Goal: Task Accomplishment & Management: Complete application form

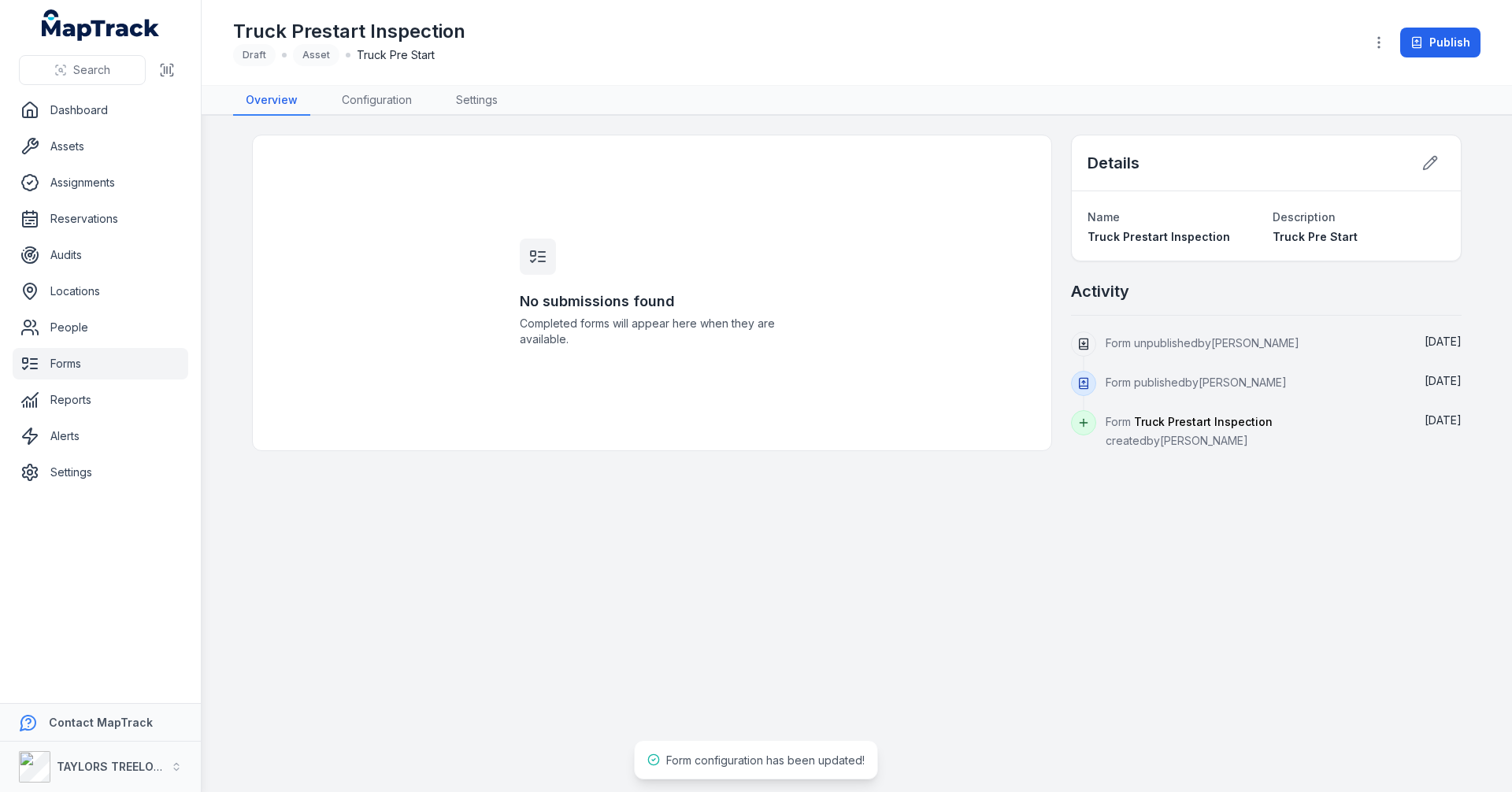
click at [389, 97] on link "Configuration" at bounding box center [377, 100] width 96 height 30
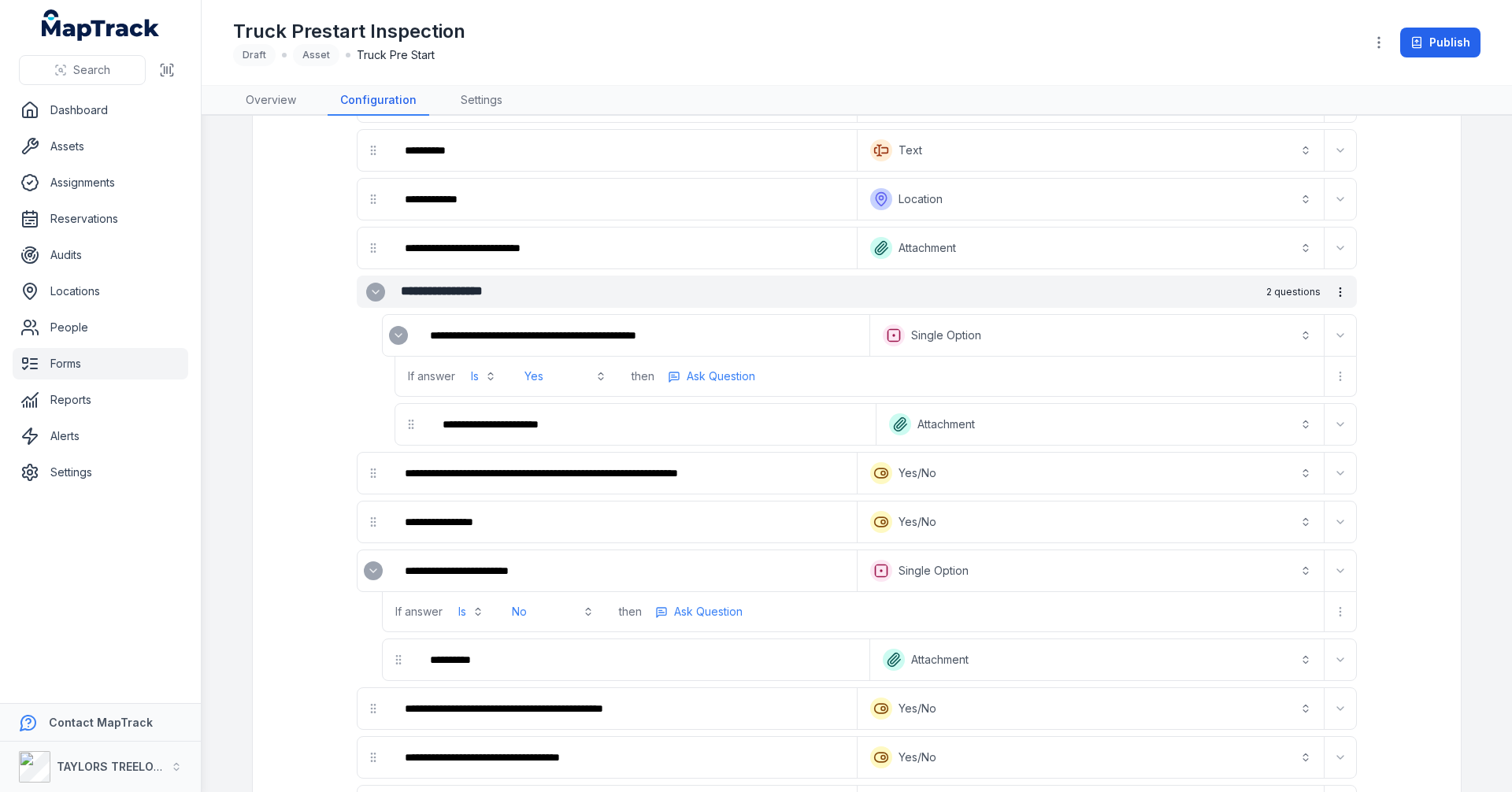
scroll to position [551, 0]
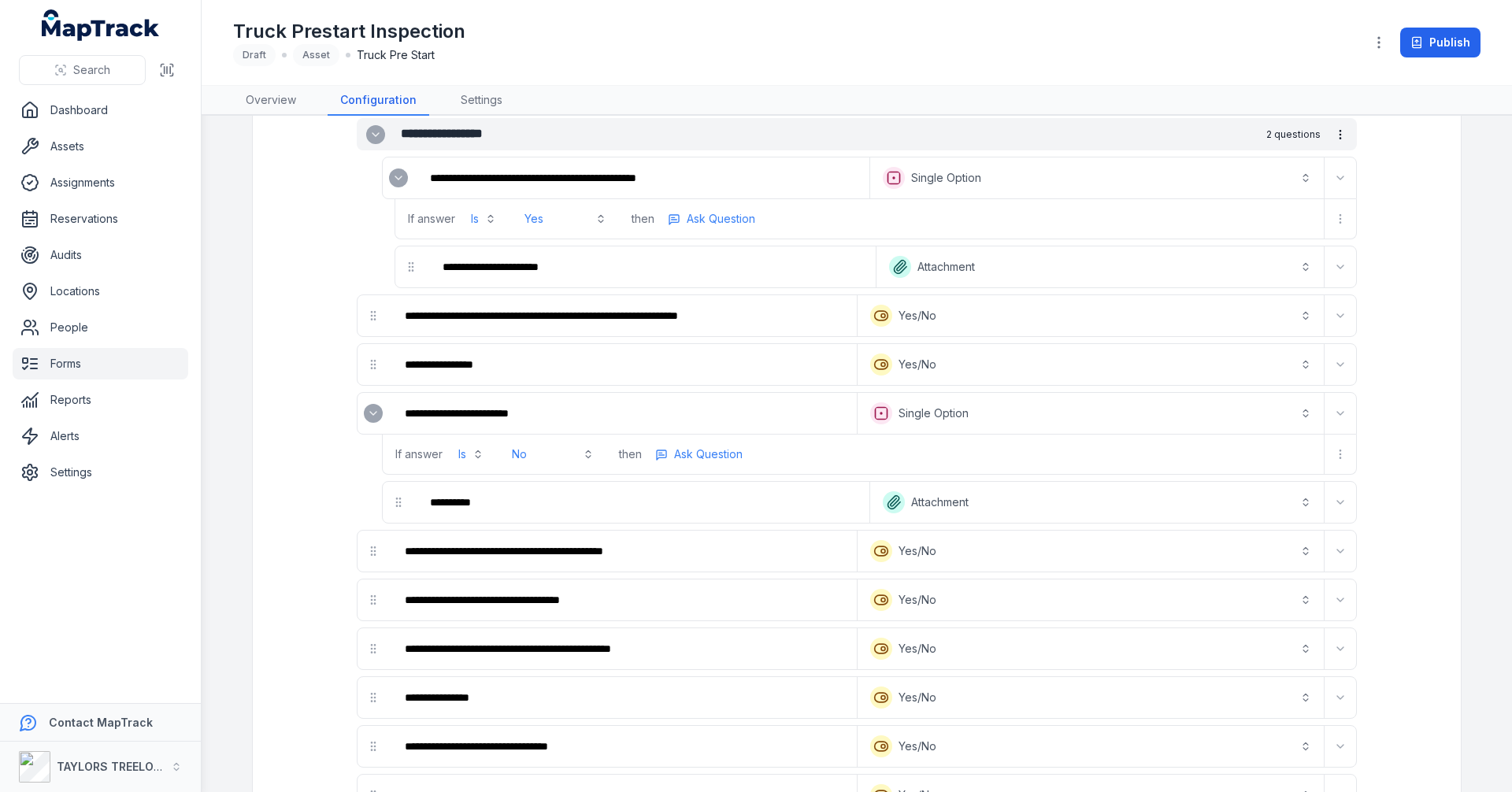
click at [367, 415] on icon "Expand" at bounding box center [373, 413] width 13 height 13
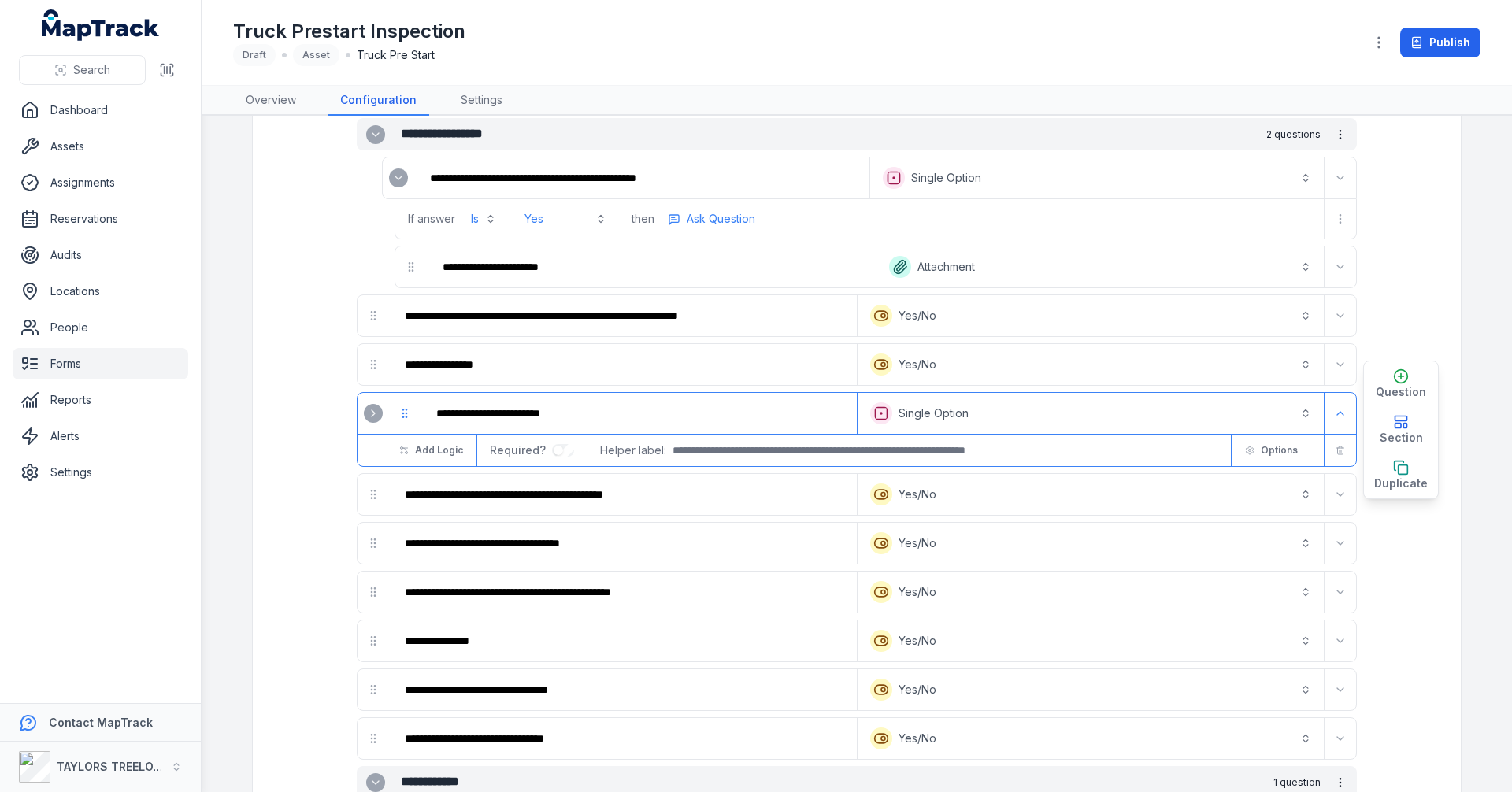
click at [393, 178] on icon "Expand" at bounding box center [399, 178] width 13 height 13
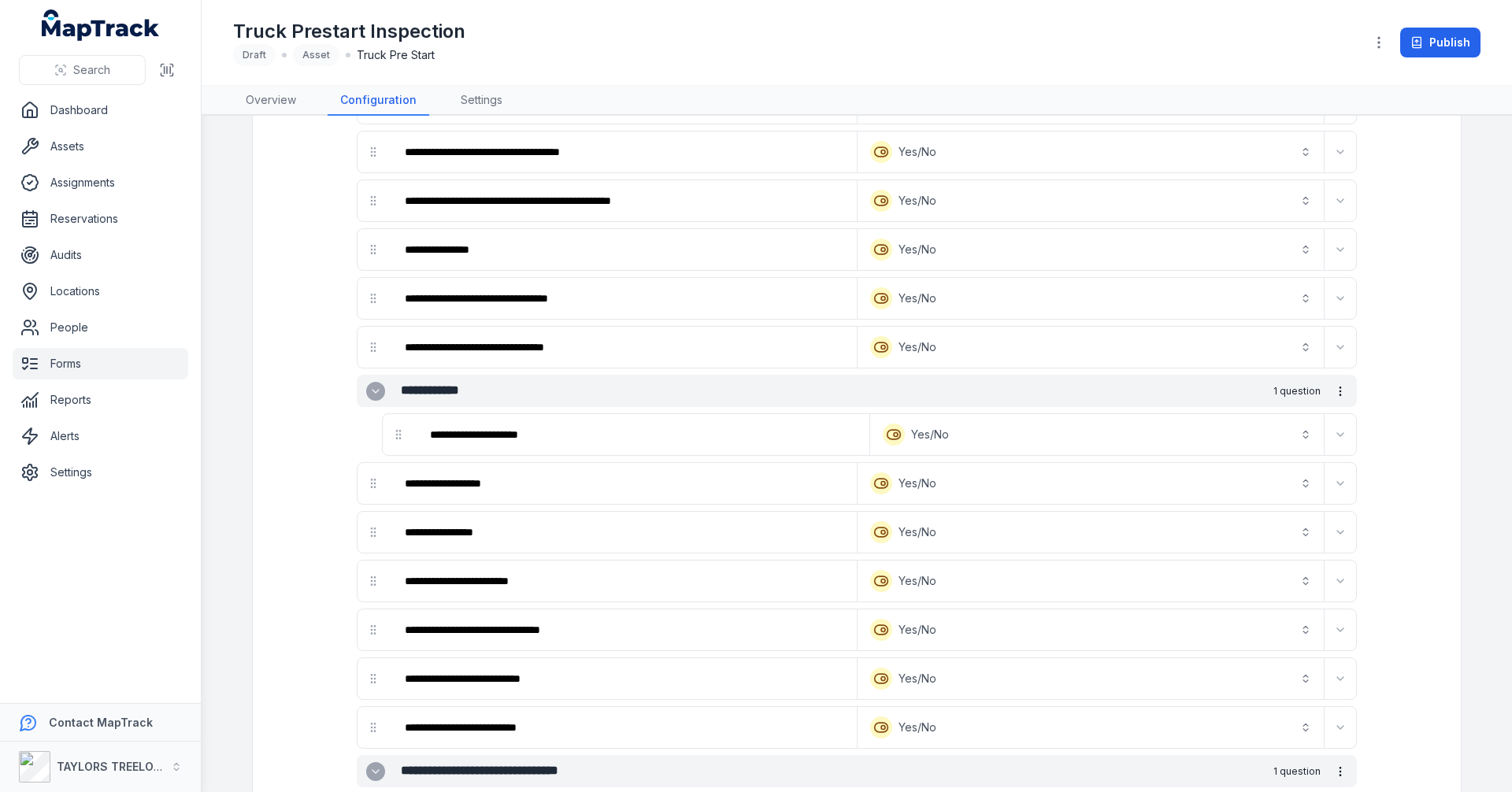
scroll to position [945, 0]
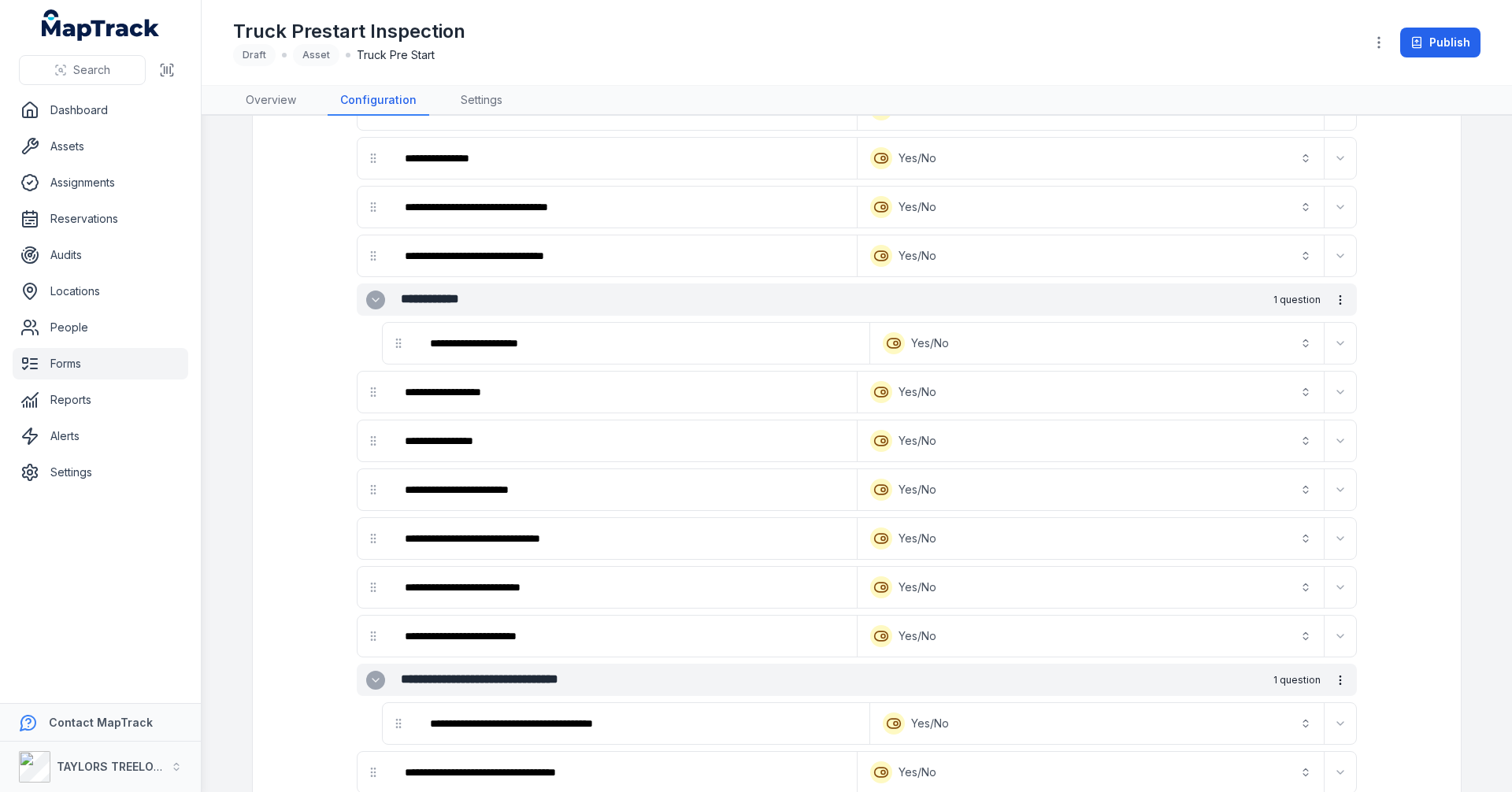
click at [371, 301] on icon "Expand" at bounding box center [376, 300] width 13 height 13
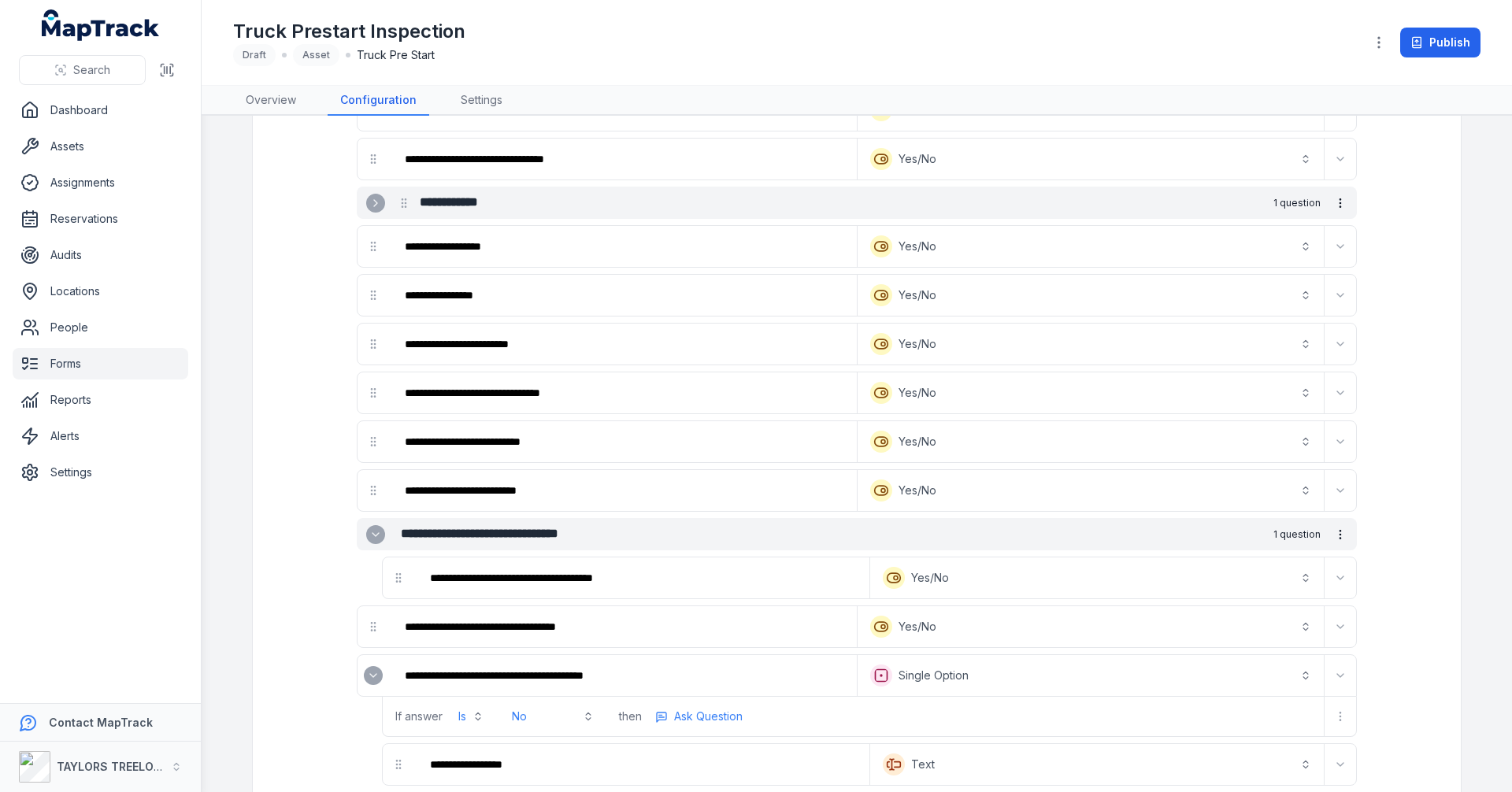
scroll to position [1260, 0]
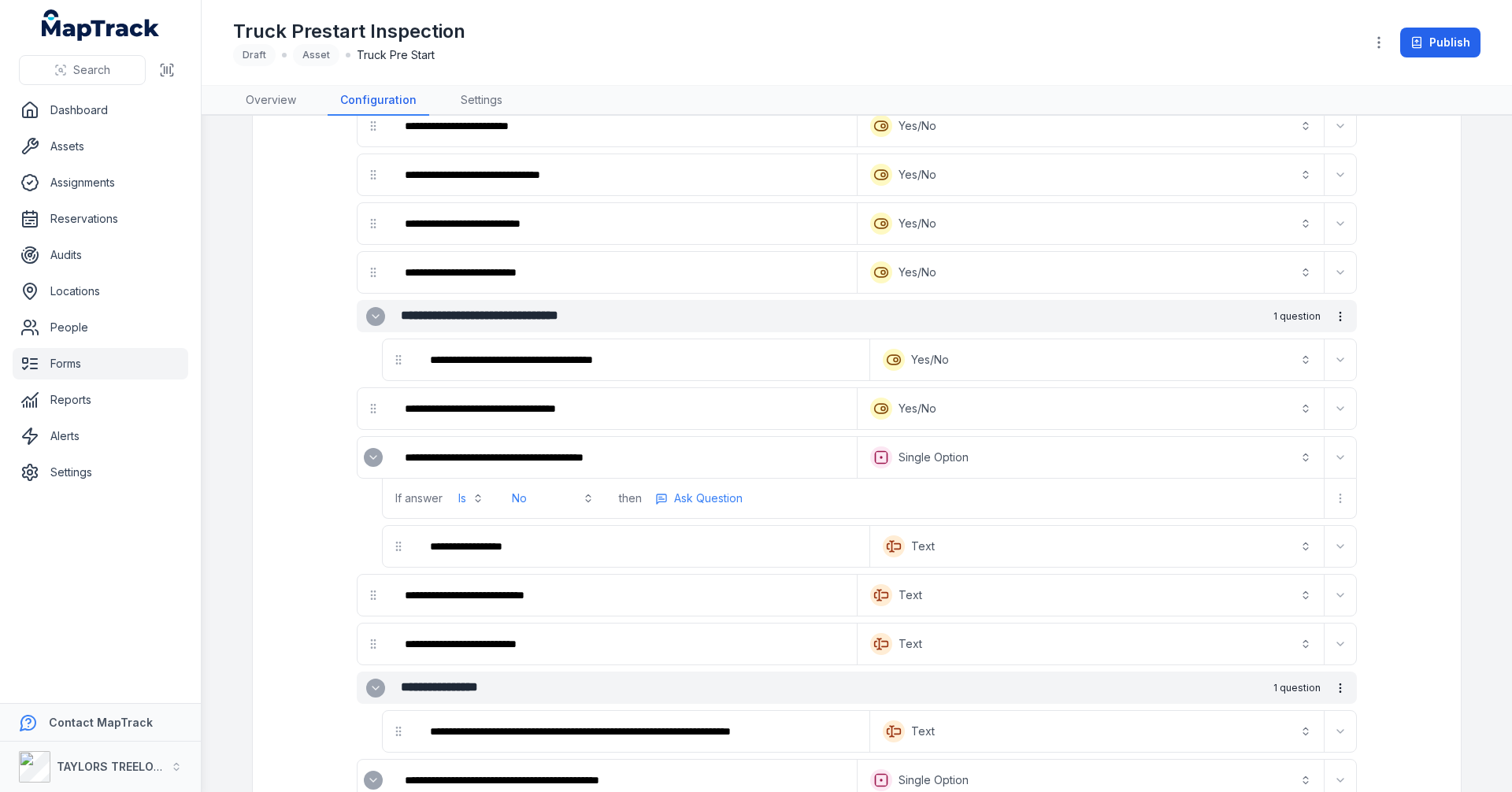
click at [371, 316] on icon "Expand" at bounding box center [376, 317] width 13 height 13
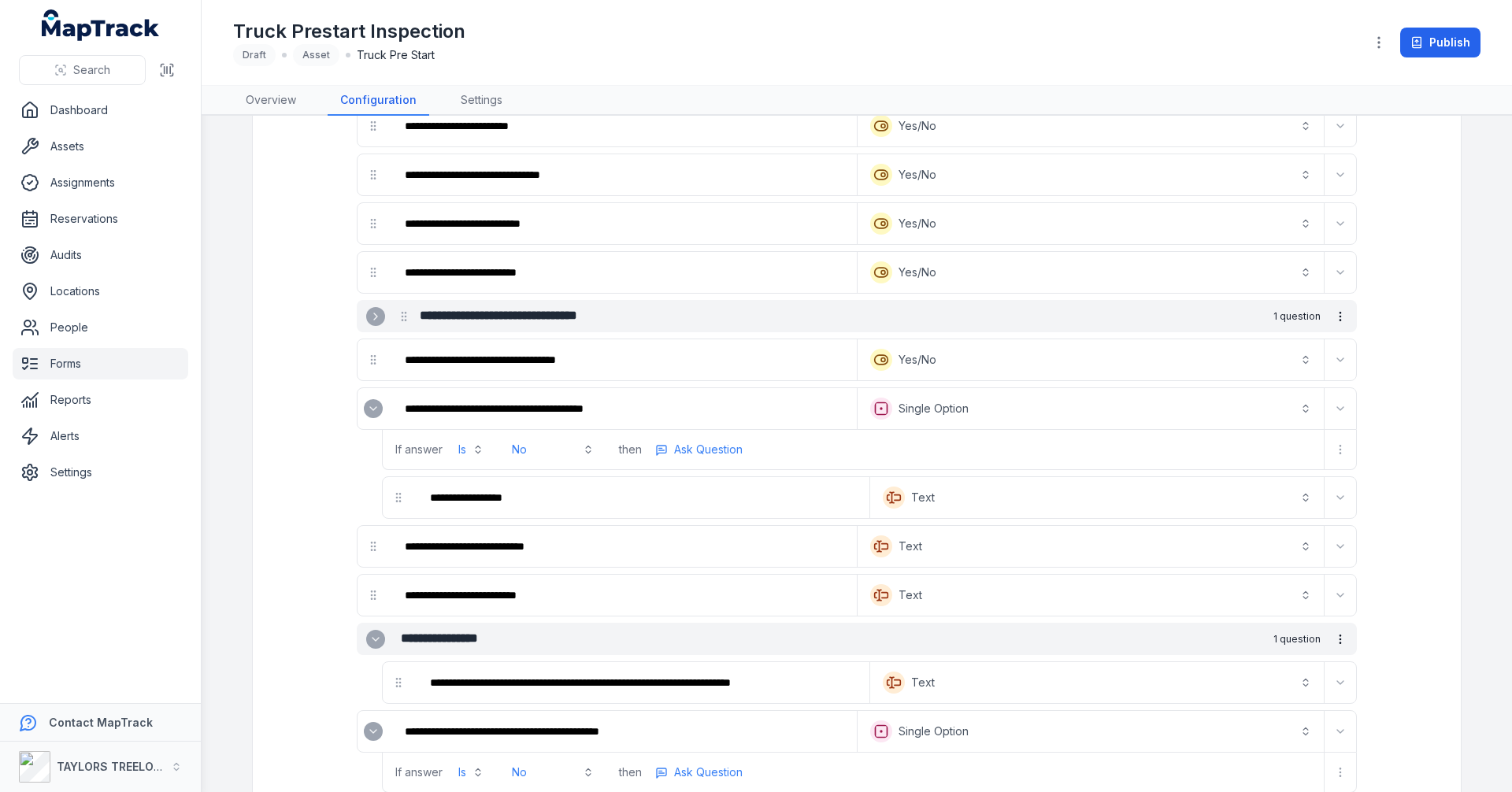
click at [367, 413] on icon "Expand" at bounding box center [373, 409] width 13 height 13
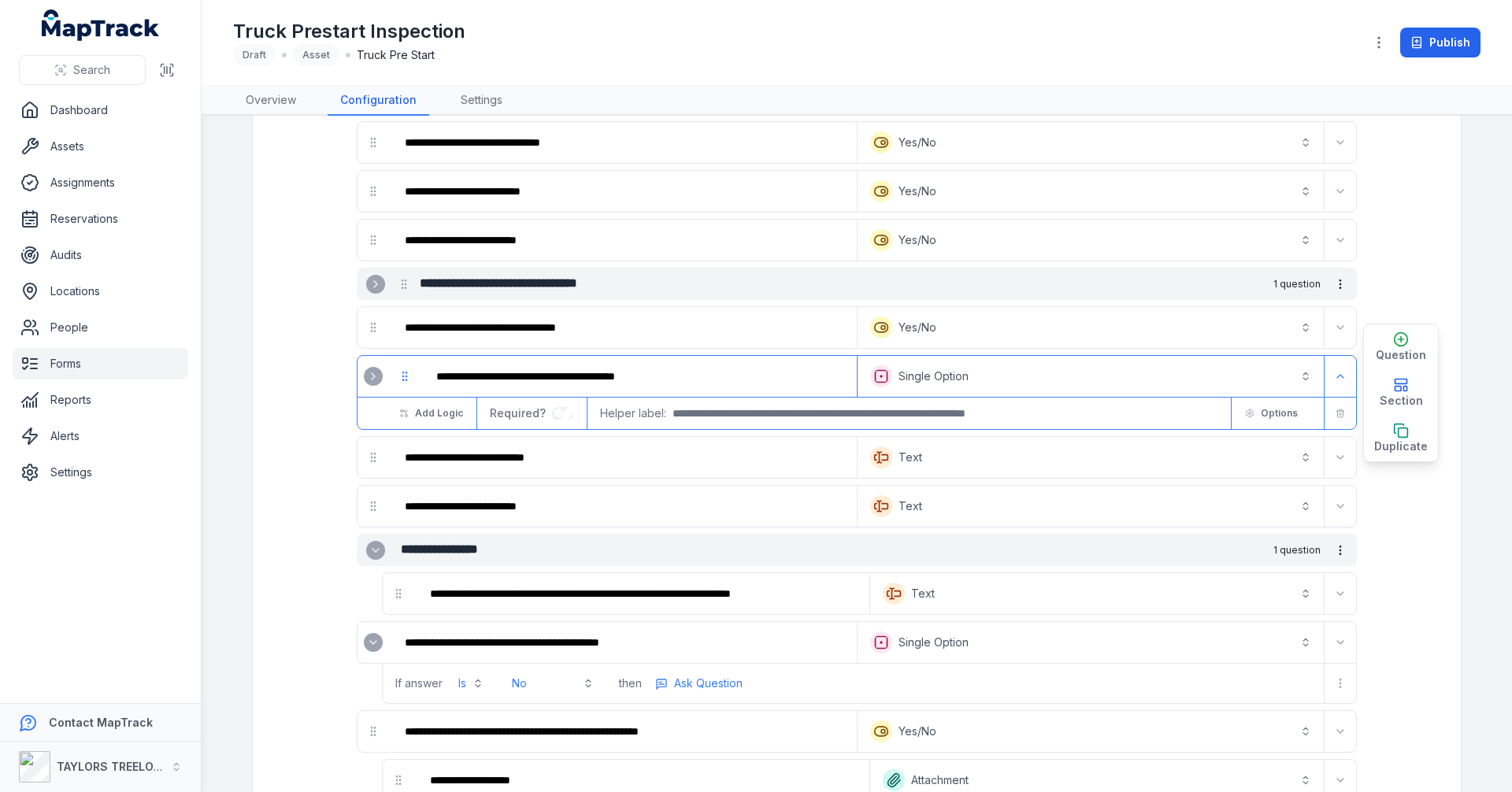
scroll to position [1340, 0]
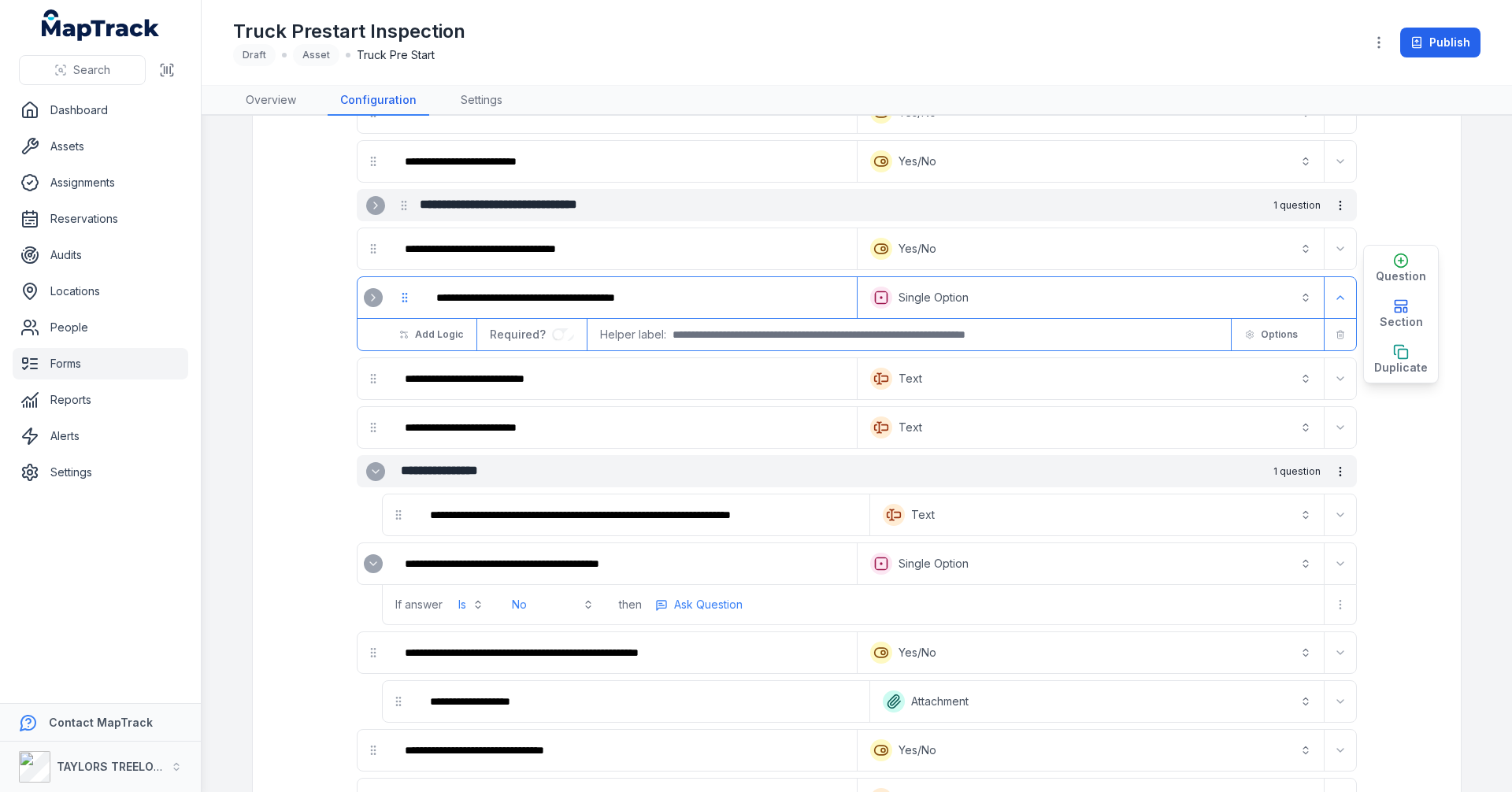
click at [371, 202] on icon "Expand" at bounding box center [376, 206] width 13 height 13
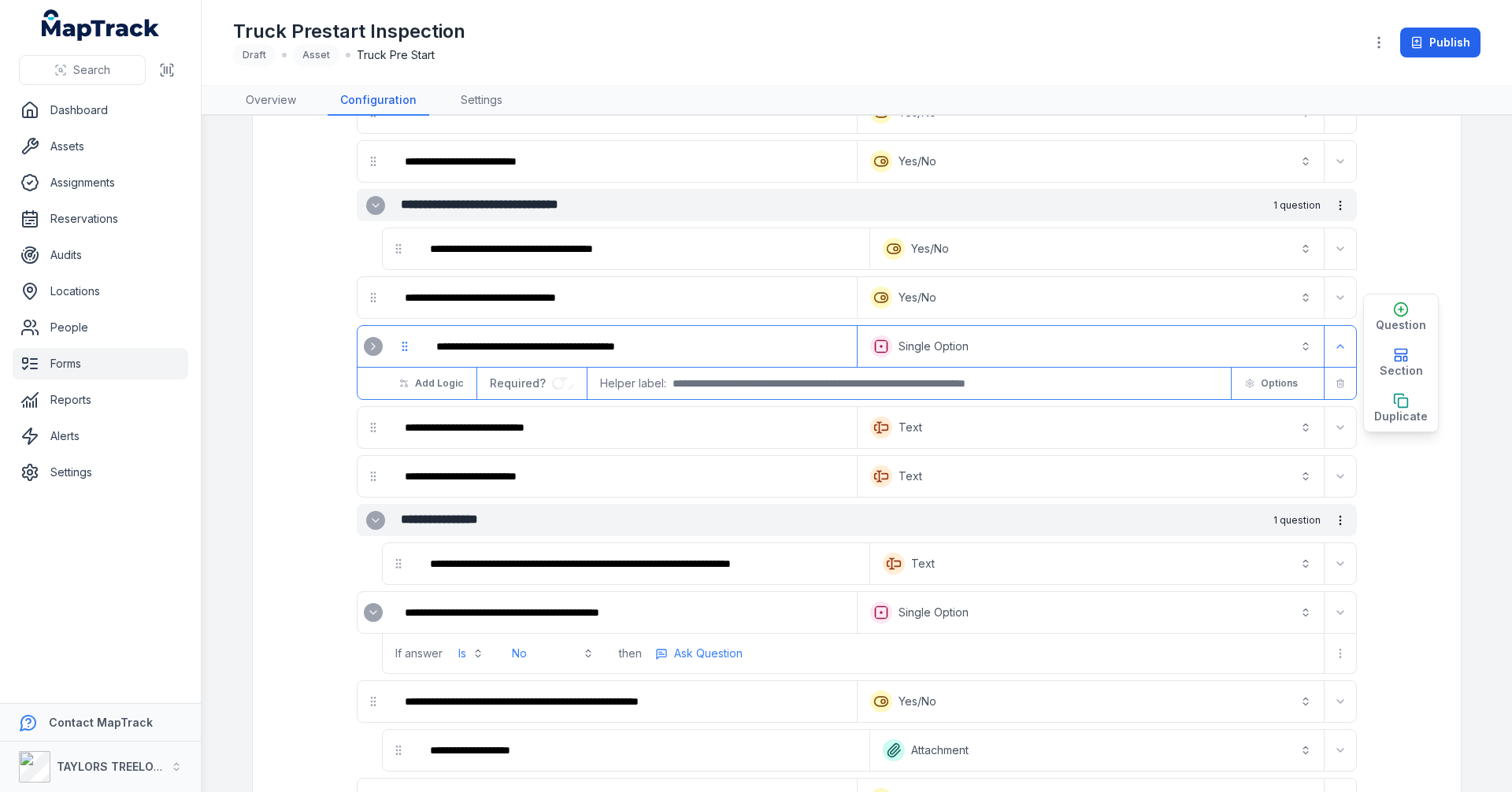
click at [371, 202] on icon "Expand" at bounding box center [376, 206] width 13 height 13
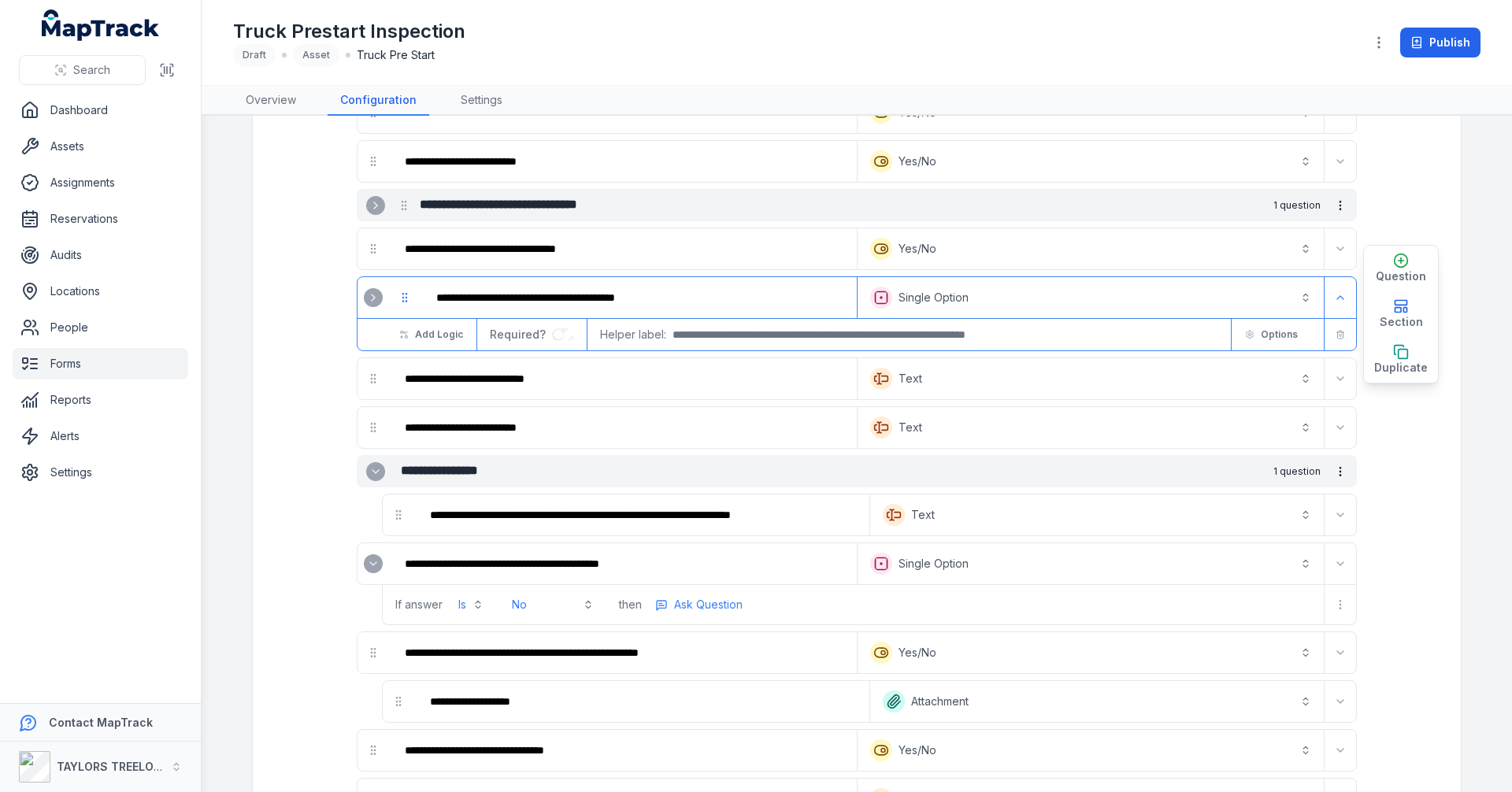
click at [370, 469] on icon "Expand" at bounding box center [376, 472] width 13 height 13
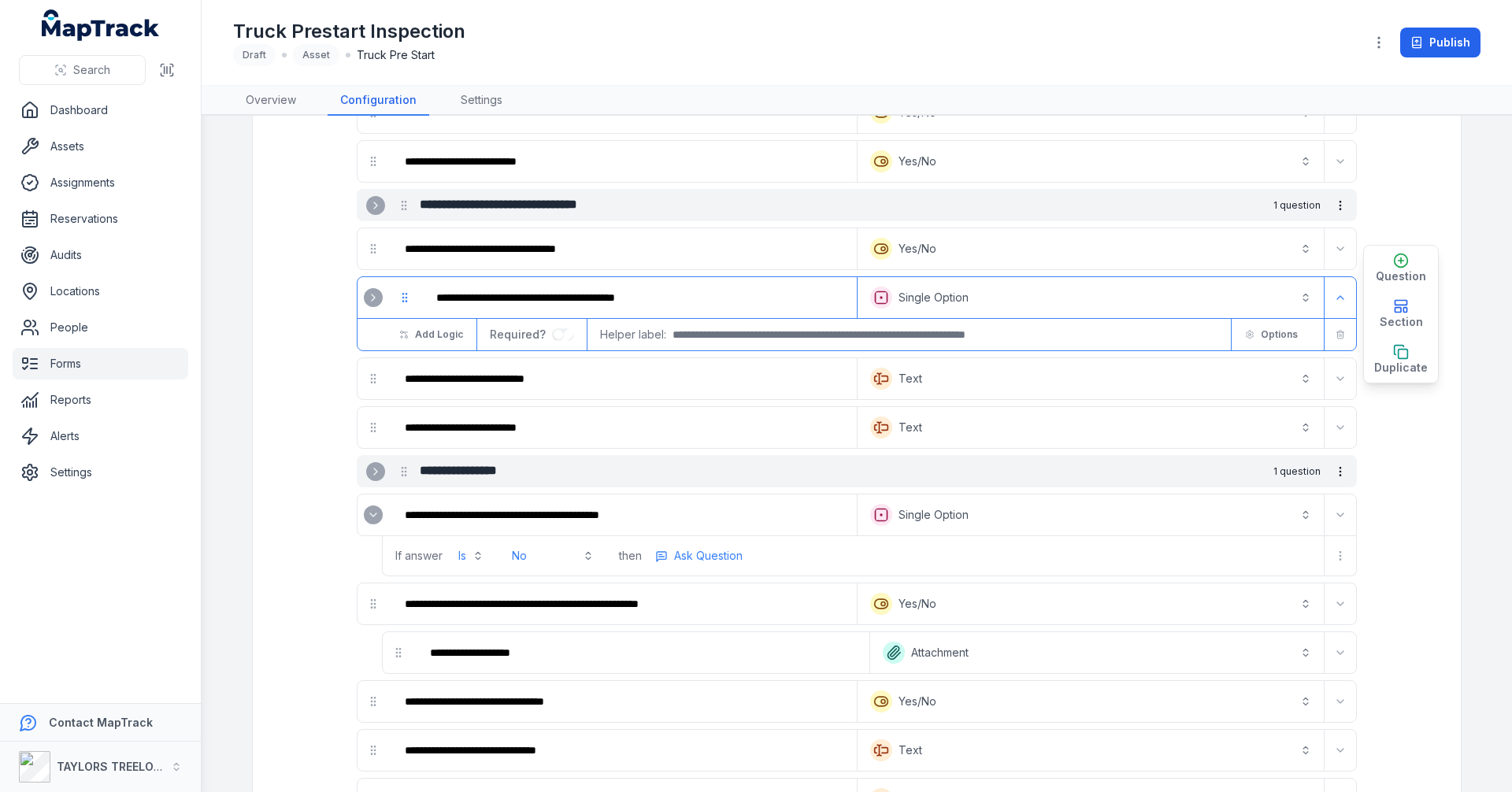
click at [370, 469] on icon "Expand" at bounding box center [376, 472] width 13 height 13
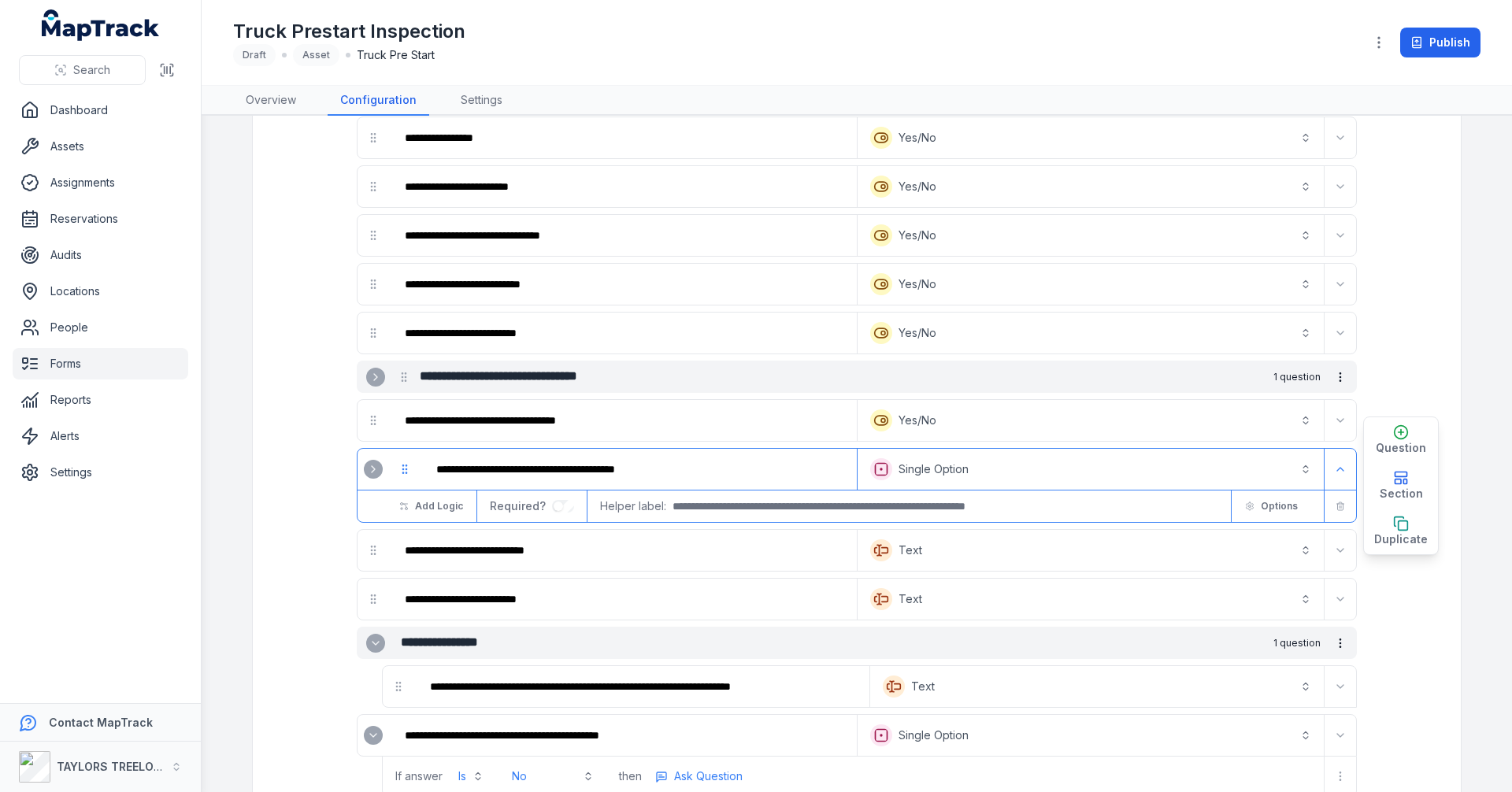
scroll to position [1156, 0]
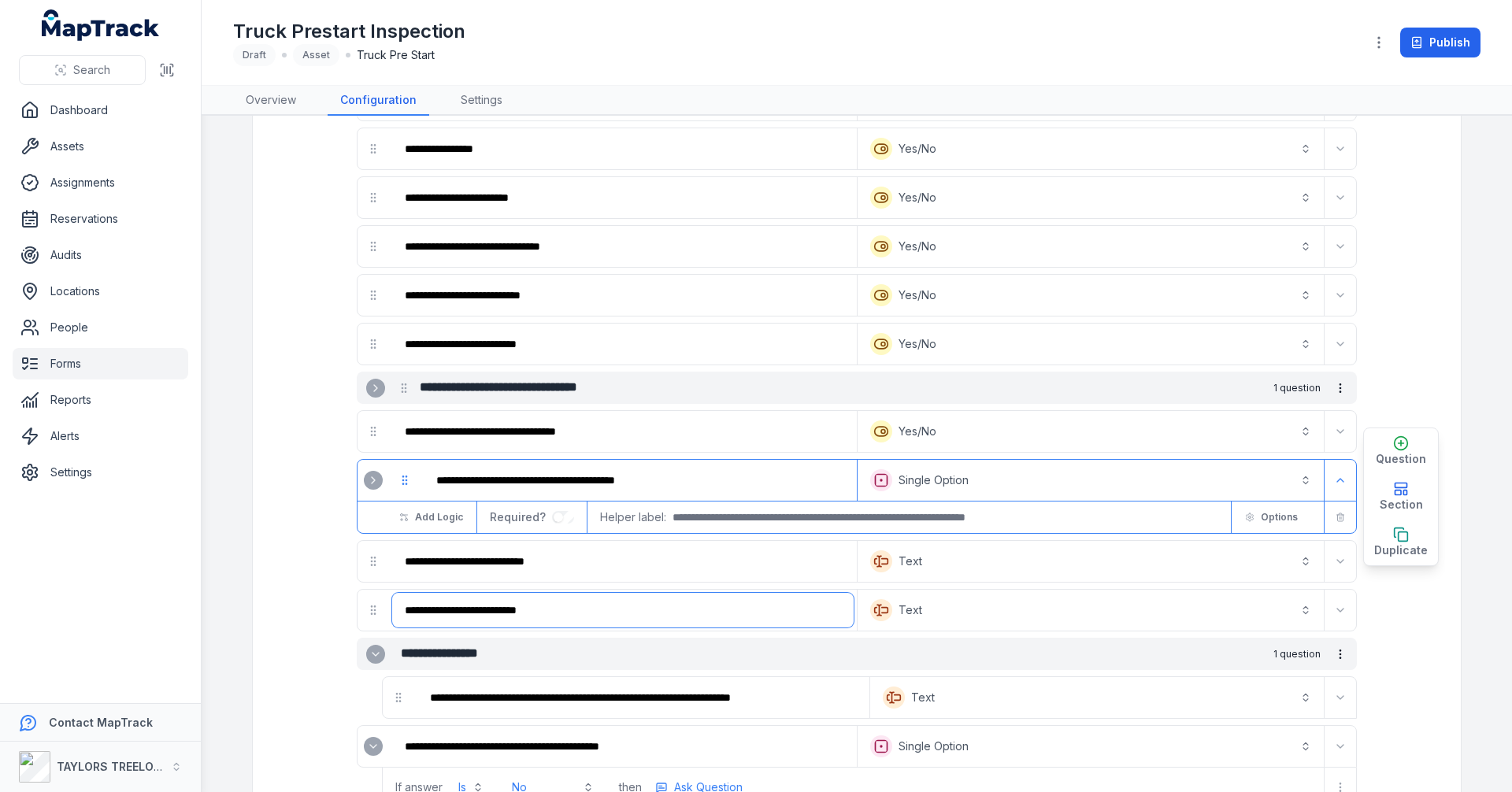
click at [580, 612] on input "**********" at bounding box center [623, 611] width 462 height 34
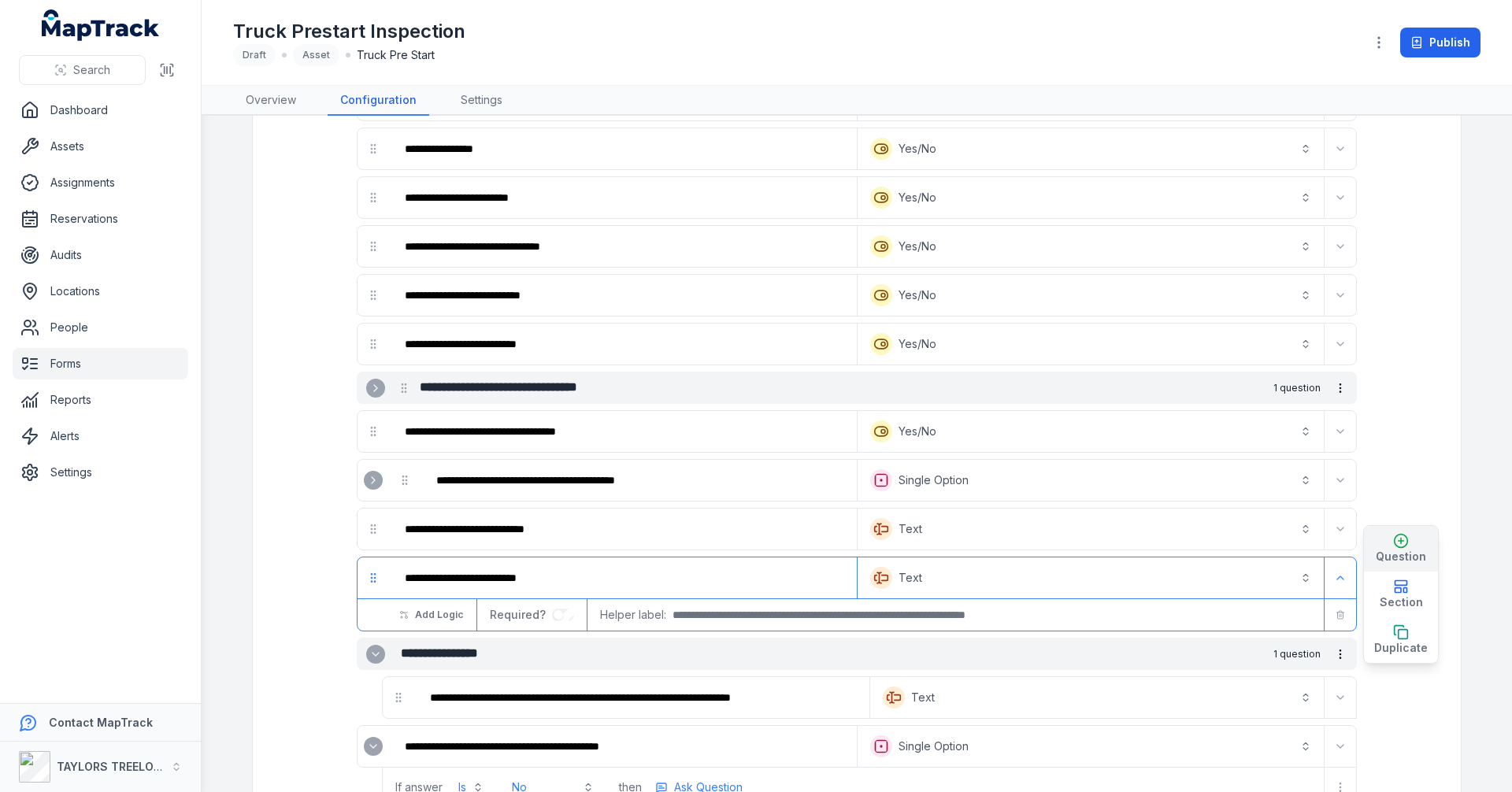
click at [1395, 550] on span "Question" at bounding box center [1401, 557] width 50 height 15
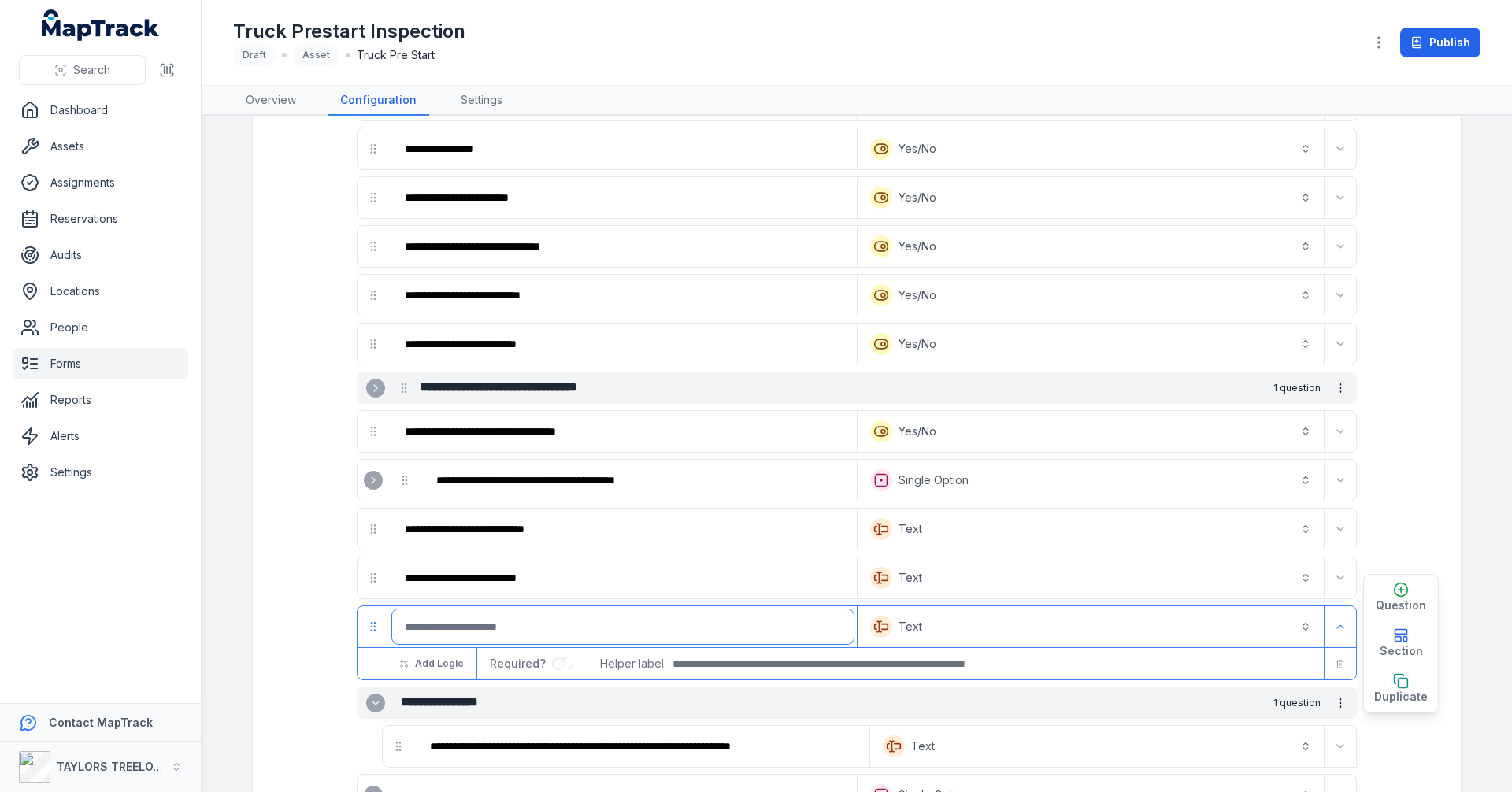
click at [561, 631] on input ":rb88:-form-item-label" at bounding box center [623, 627] width 462 height 34
type input "**********"
click at [911, 631] on button "Text *******" at bounding box center [1090, 627] width 460 height 34
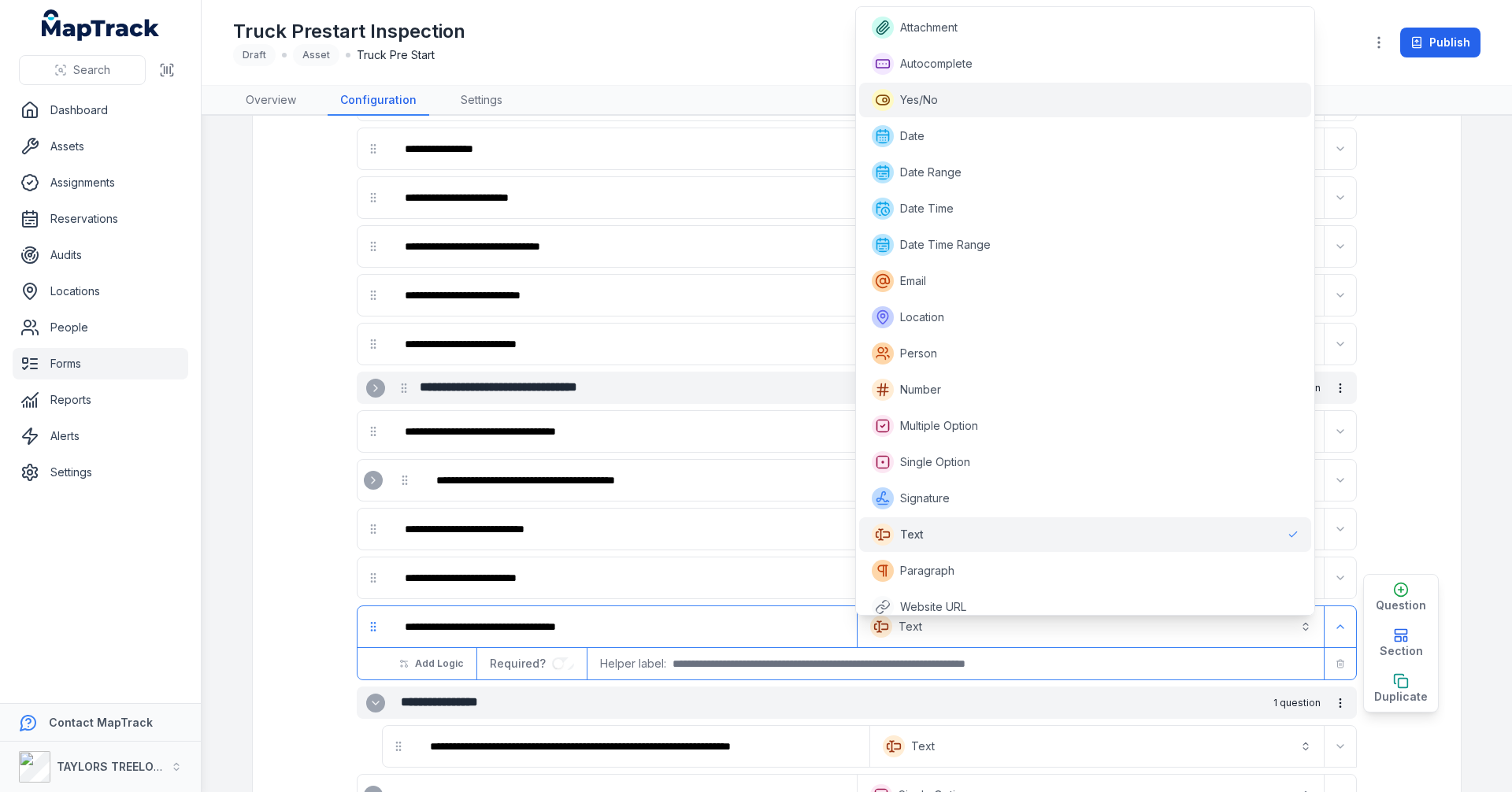
click at [929, 105] on span "Yes/No" at bounding box center [919, 99] width 38 height 15
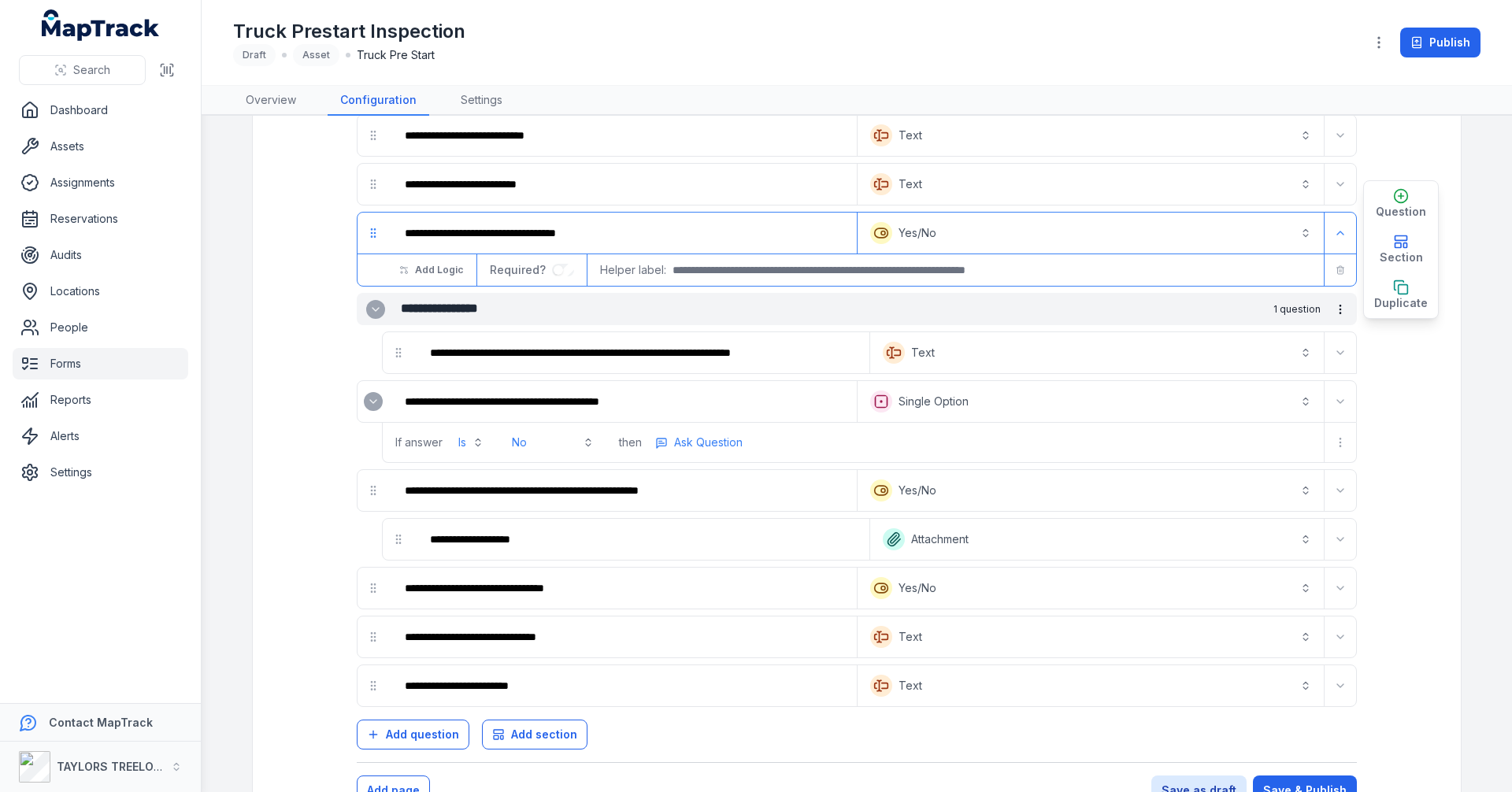
scroll to position [1599, 0]
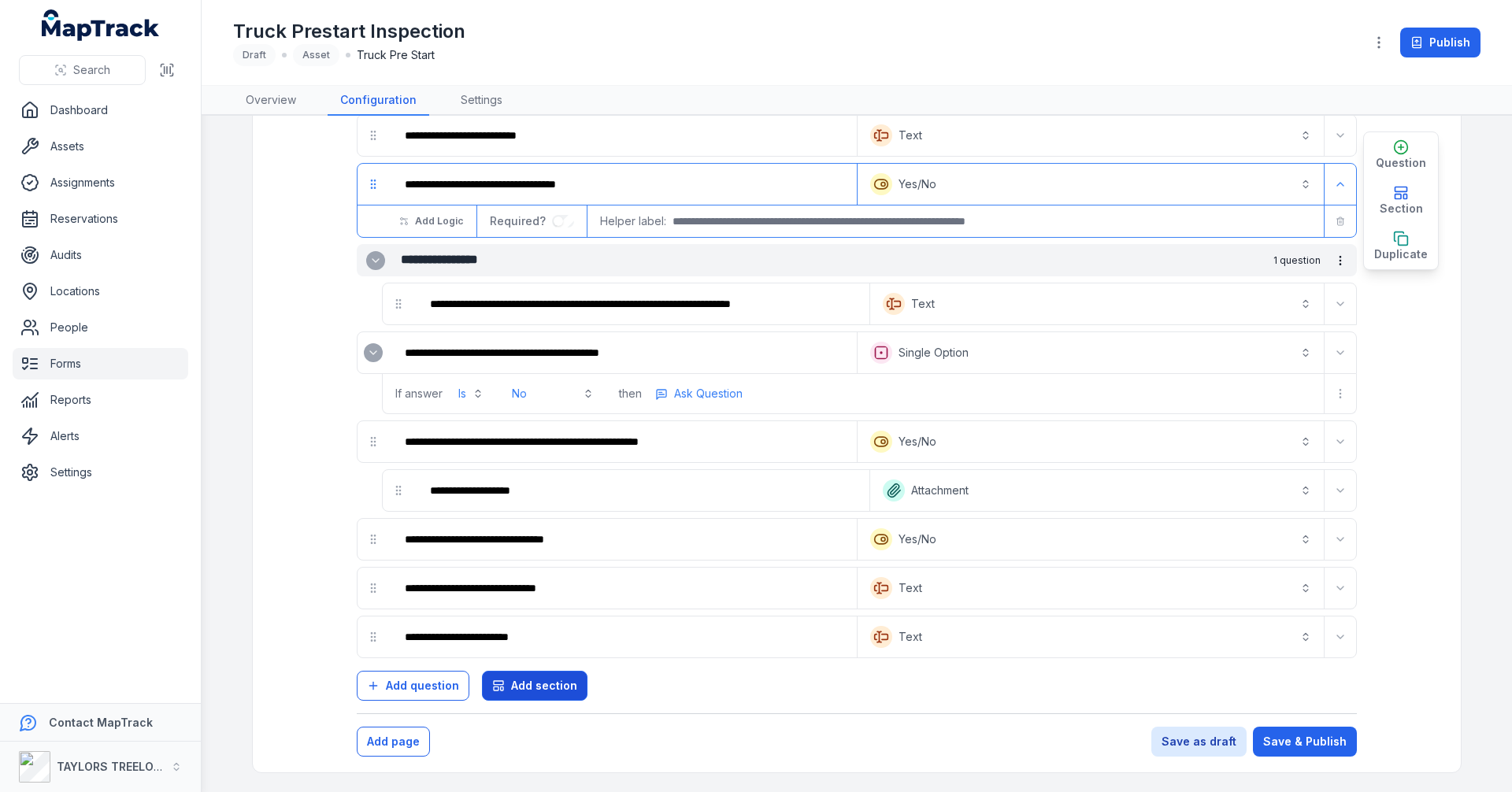
click at [525, 686] on span "Add section" at bounding box center [544, 686] width 66 height 15
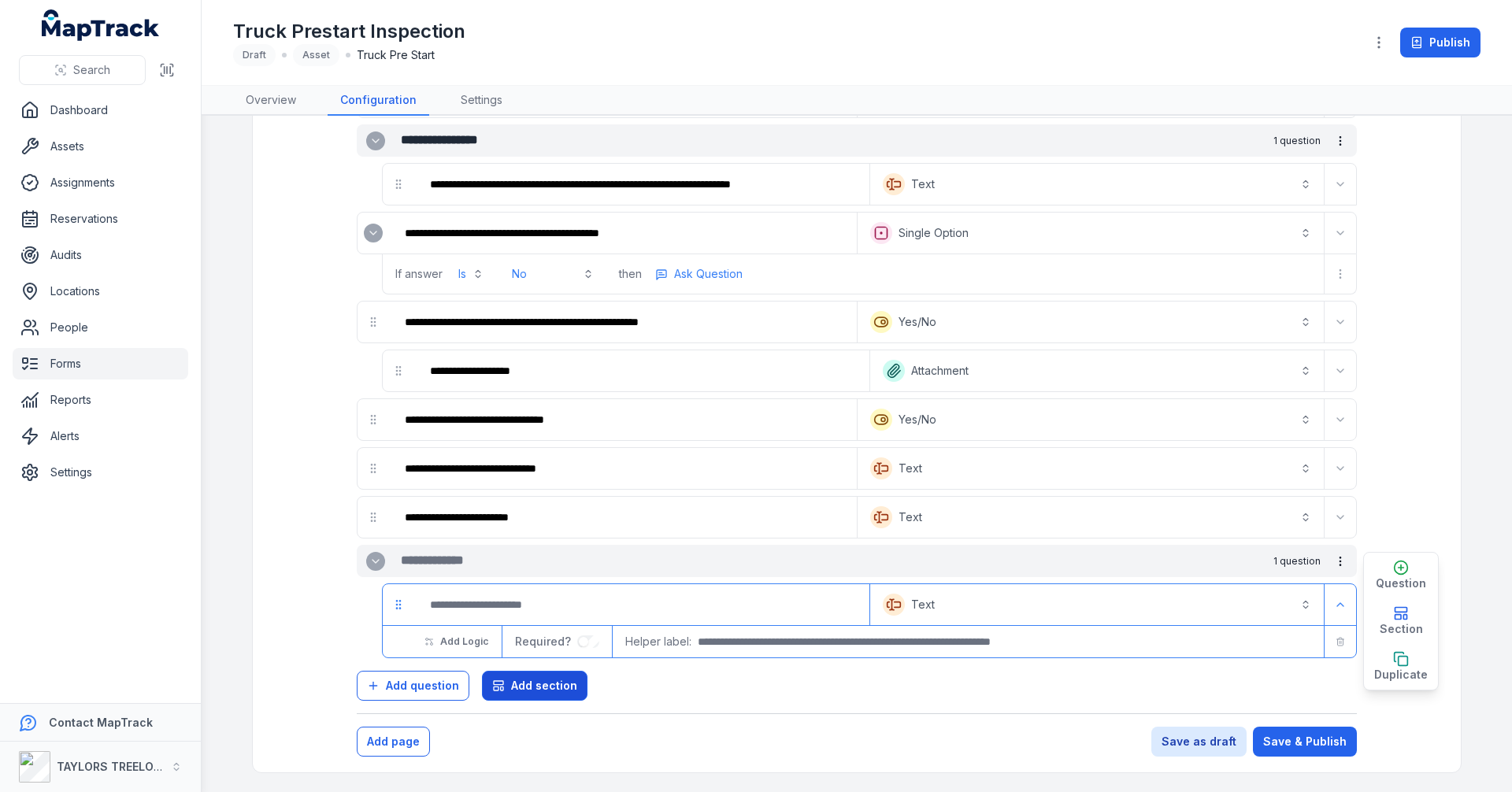
scroll to position [1687, 0]
click at [488, 569] on input "text" at bounding box center [620, 560] width 441 height 19
type input "**********"
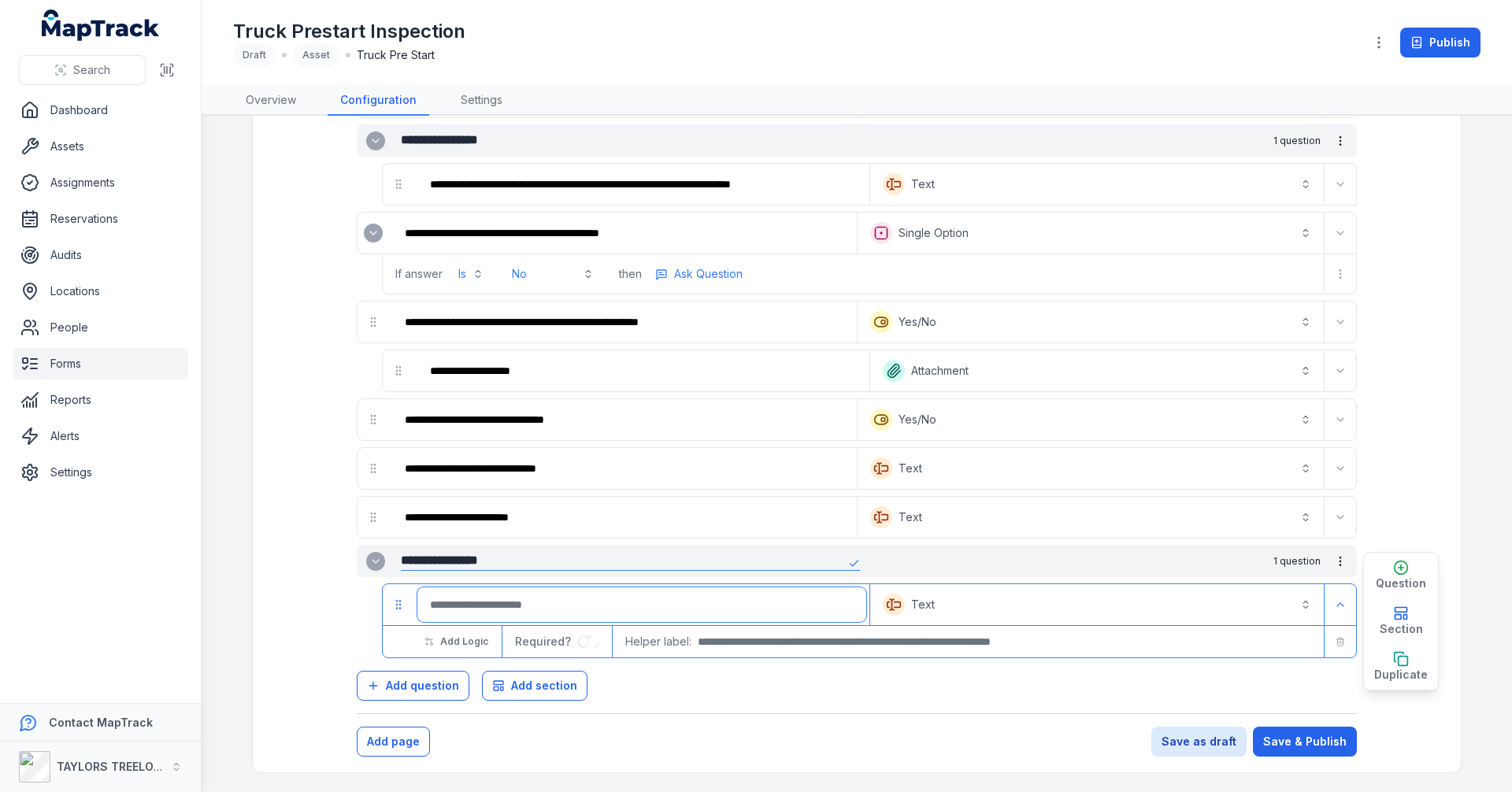
click at [500, 602] on input ":rb95:-form-item-label" at bounding box center [642, 604] width 449 height 34
type input "*"
type input "**********"
click at [913, 608] on button "Text *******" at bounding box center [1096, 604] width 447 height 34
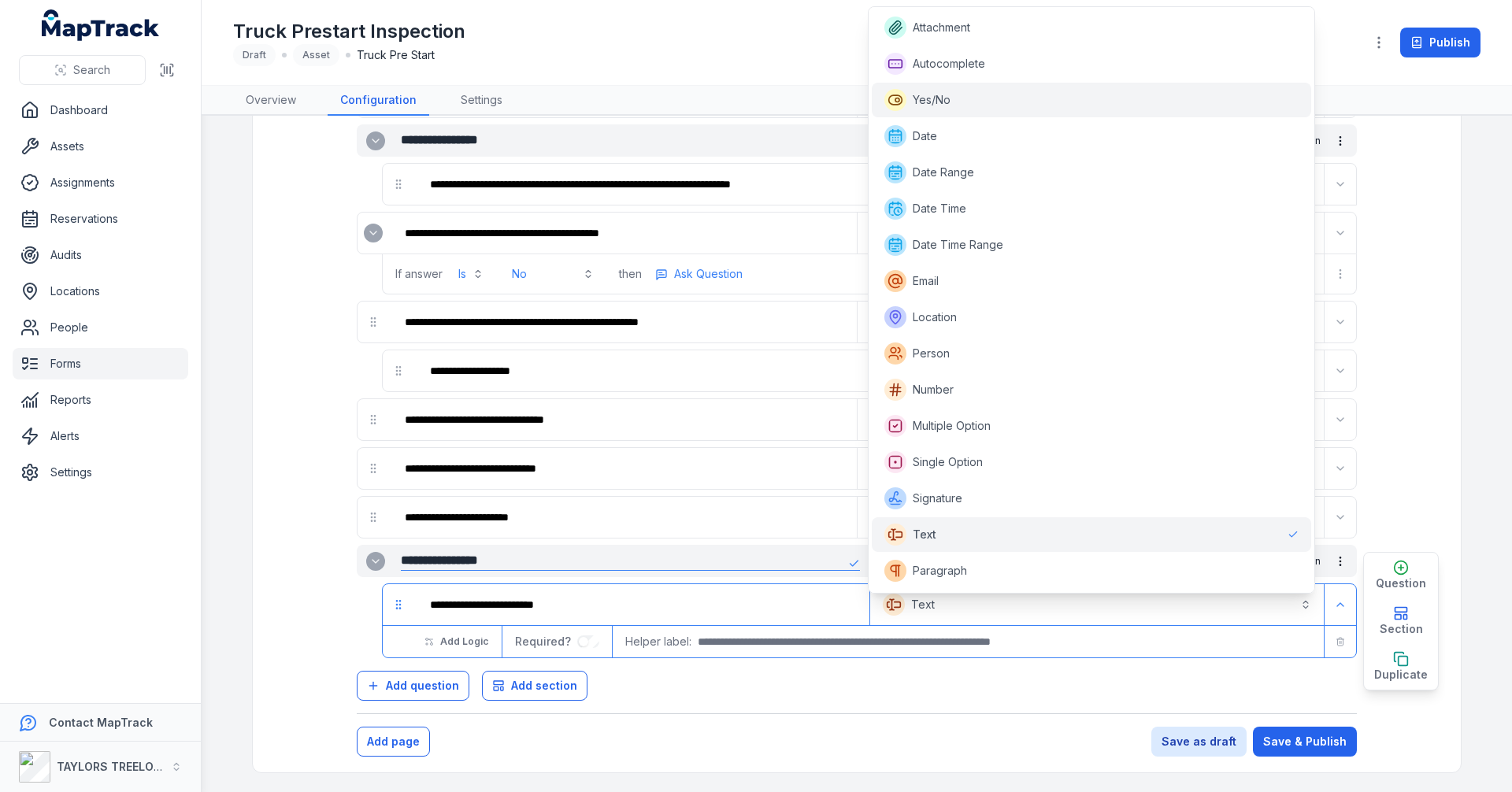
click at [940, 109] on span "Yes/No" at bounding box center [917, 100] width 66 height 22
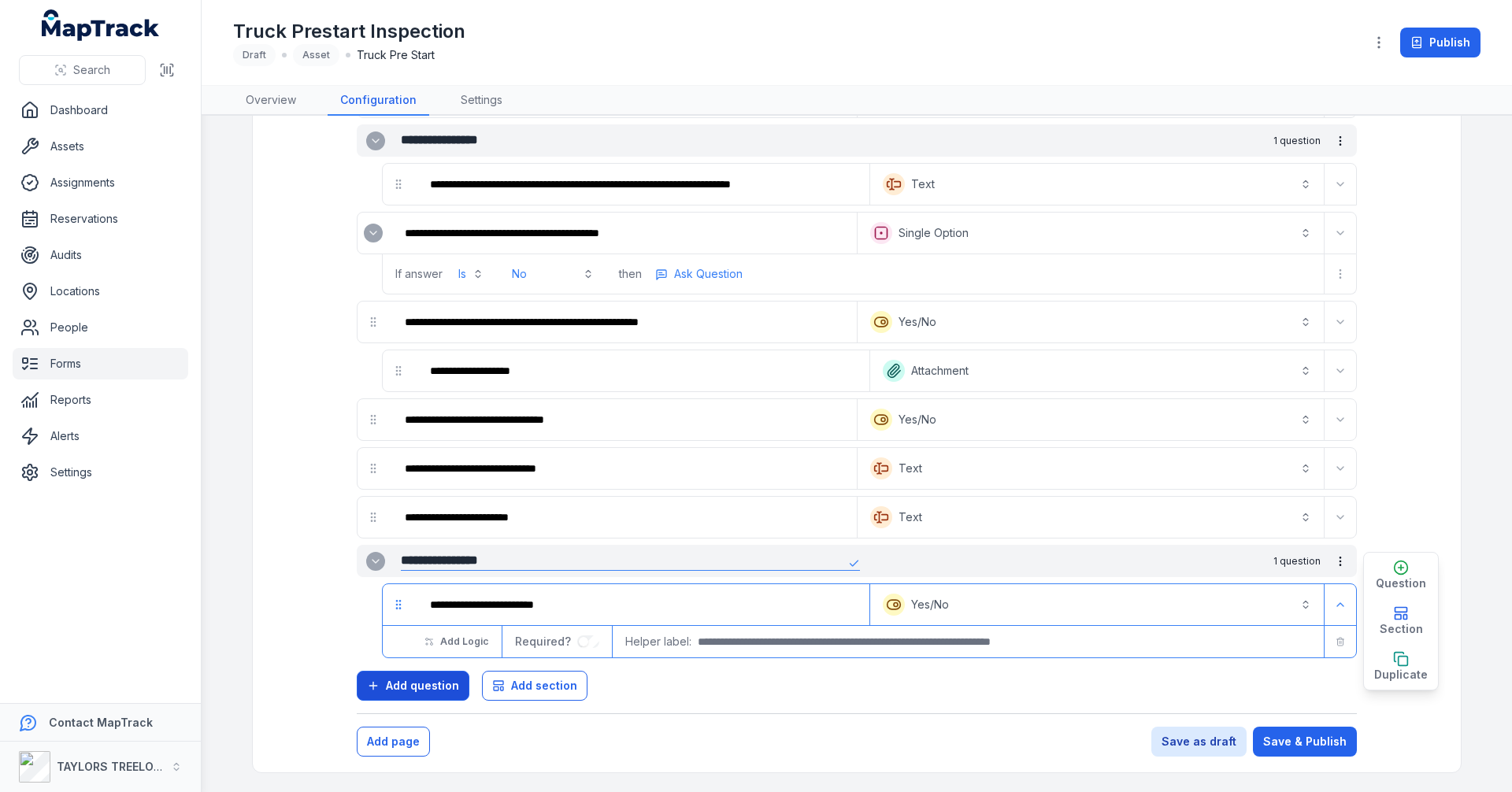
click at [401, 674] on button "Add question" at bounding box center [413, 686] width 113 height 30
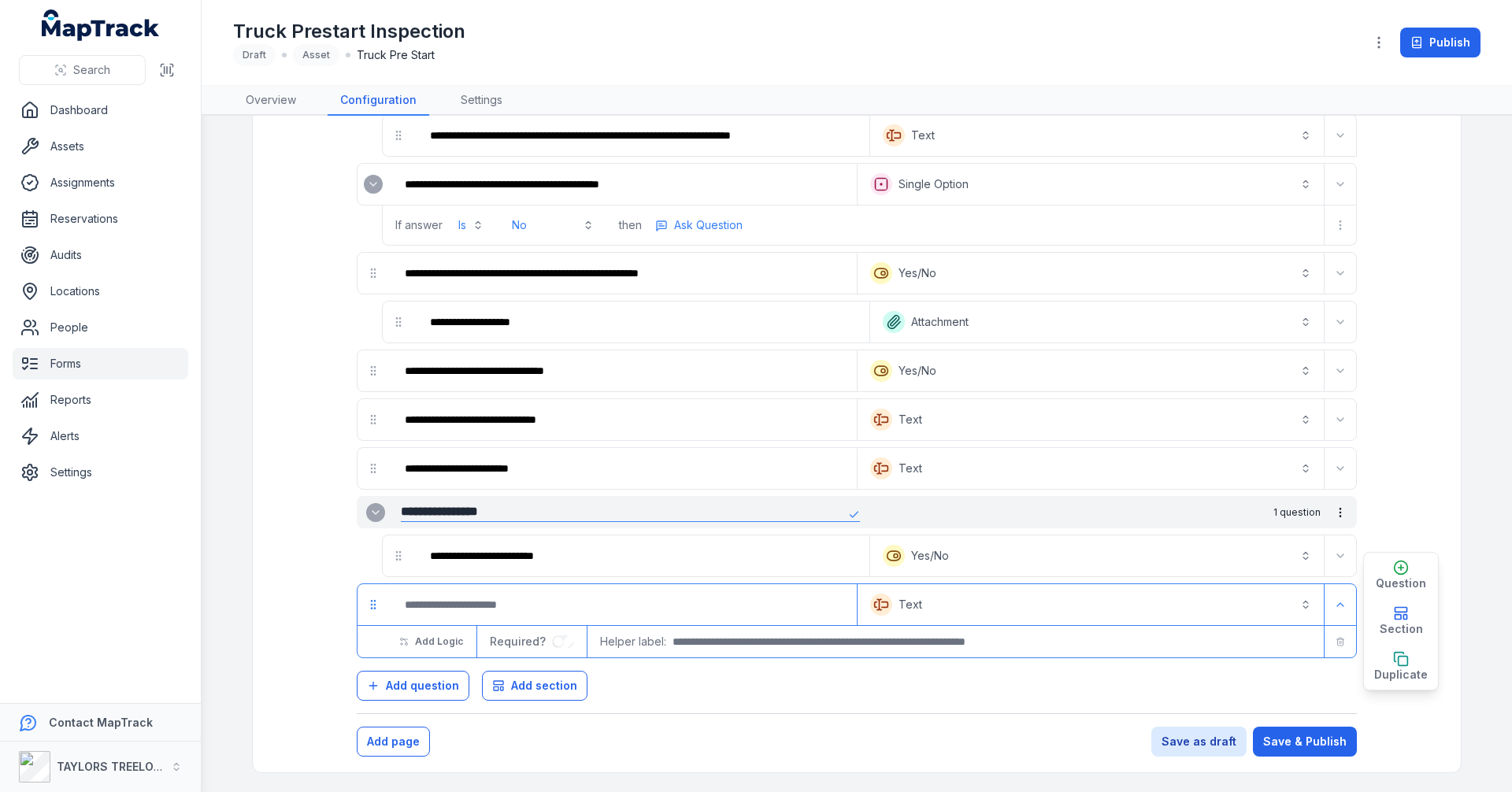
scroll to position [1736, 0]
click at [449, 606] on input ":rb9u:-form-item-label" at bounding box center [623, 604] width 462 height 34
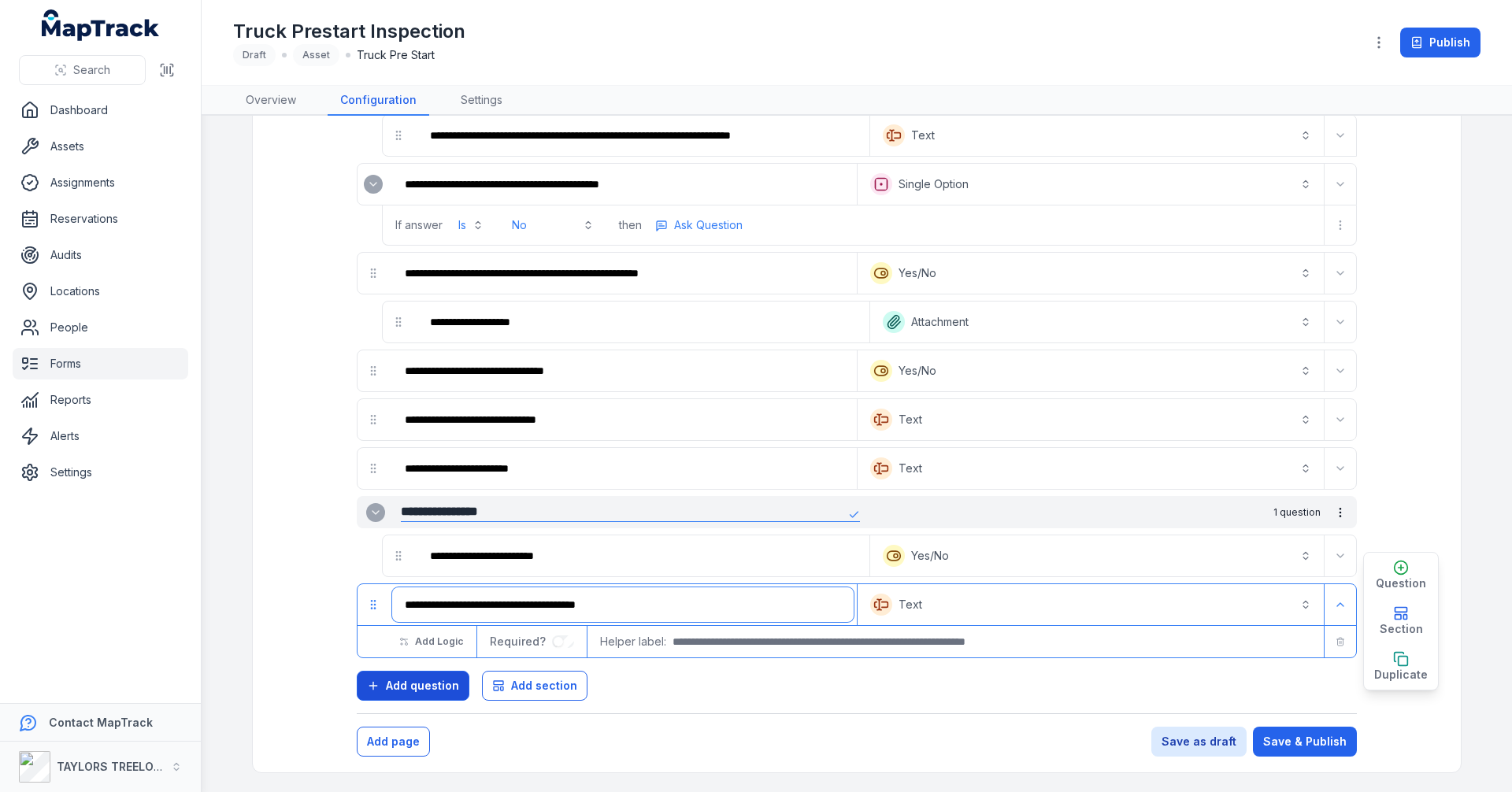
type input "**********"
click at [443, 683] on span "Add question" at bounding box center [422, 686] width 73 height 15
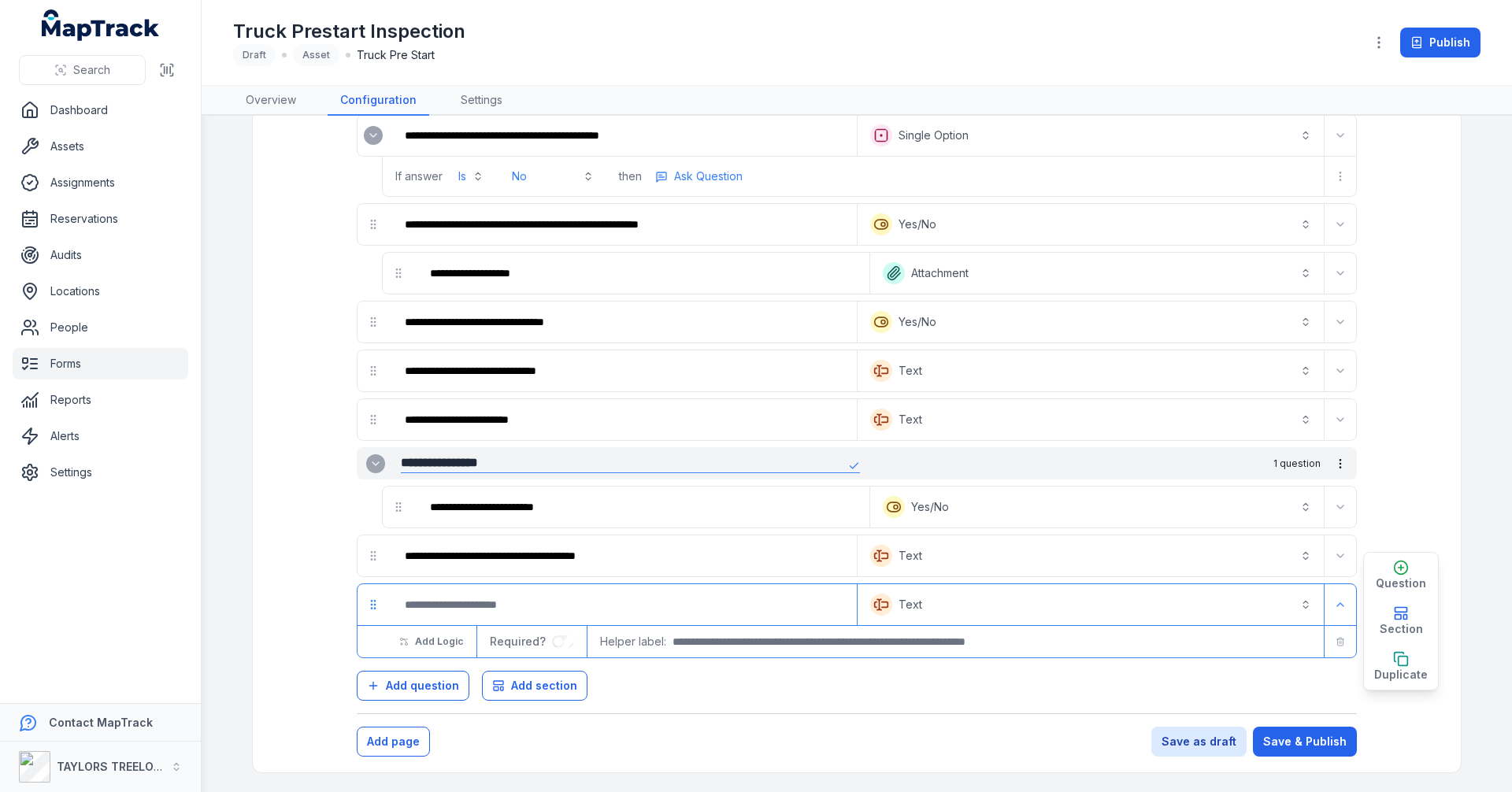
scroll to position [1784, 0]
click at [522, 603] on input ":rba6:-form-item-label" at bounding box center [623, 604] width 462 height 34
type input "**********"
drag, startPoint x: 1193, startPoint y: 736, endPoint x: 1180, endPoint y: 736, distance: 13.0
click at [1193, 737] on button "Save as draft" at bounding box center [1199, 741] width 96 height 30
